Goal: Task Accomplishment & Management: Complete application form

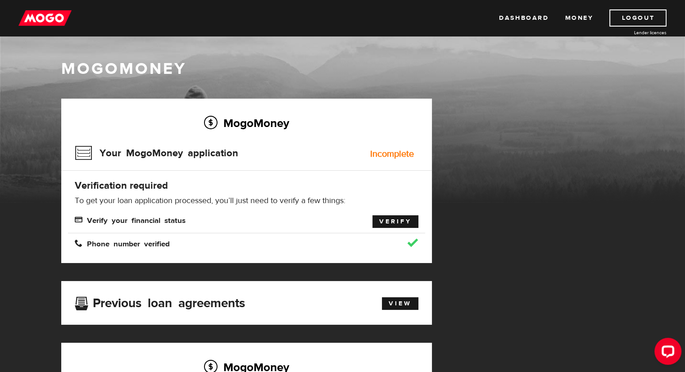
click at [391, 220] on link "Verify" at bounding box center [395, 221] width 46 height 13
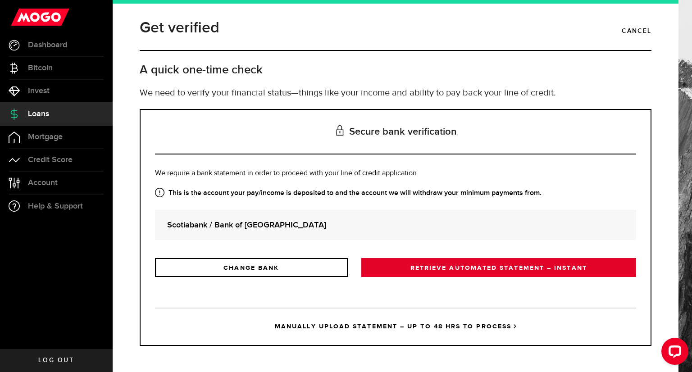
click at [480, 267] on link "RETRIEVE AUTOMATED STATEMENT – INSTANT" at bounding box center [498, 267] width 275 height 19
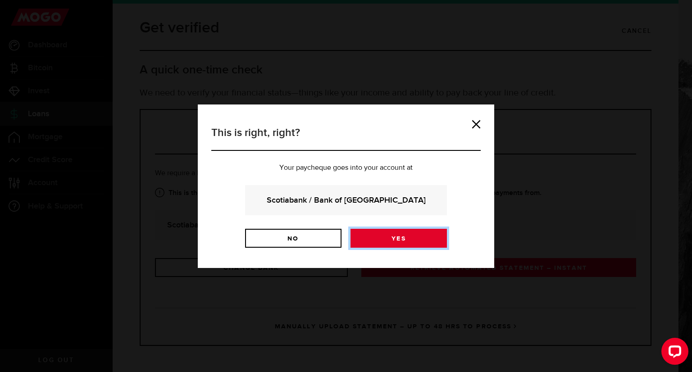
click at [407, 238] on link "Yes" at bounding box center [398, 238] width 96 height 19
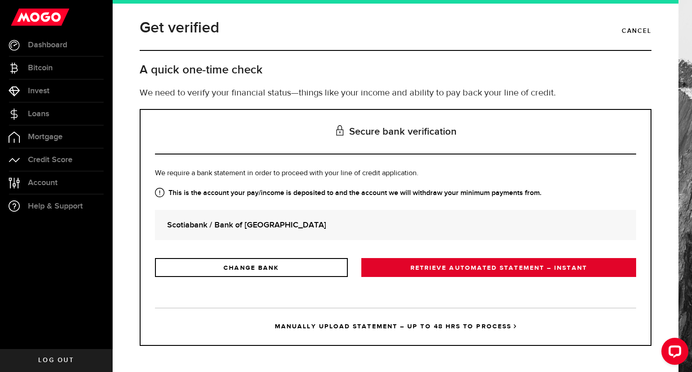
click at [455, 265] on link "RETRIEVE AUTOMATED STATEMENT – INSTANT" at bounding box center [498, 267] width 275 height 19
